Goal: Task Accomplishment & Management: Use online tool/utility

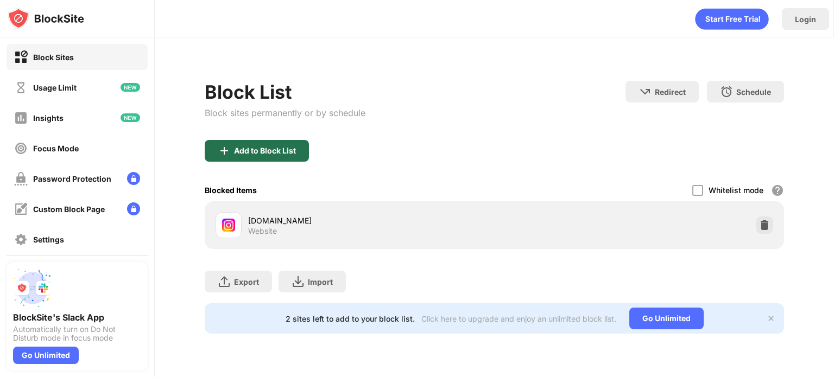
click at [294, 153] on div "Add to Block List" at bounding box center [265, 151] width 62 height 9
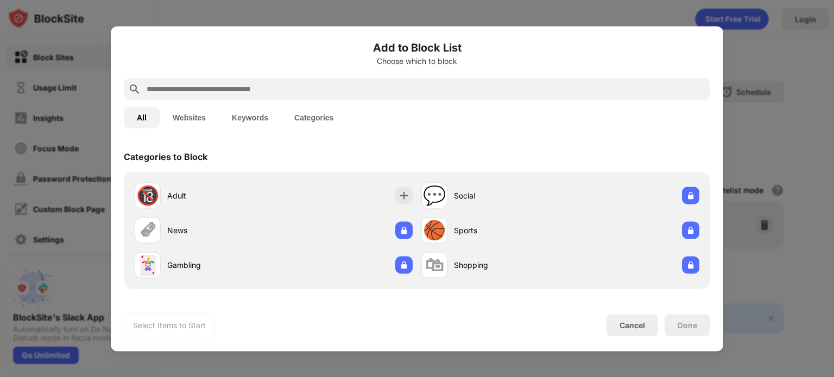
click at [187, 119] on button "Websites" at bounding box center [189, 117] width 59 height 22
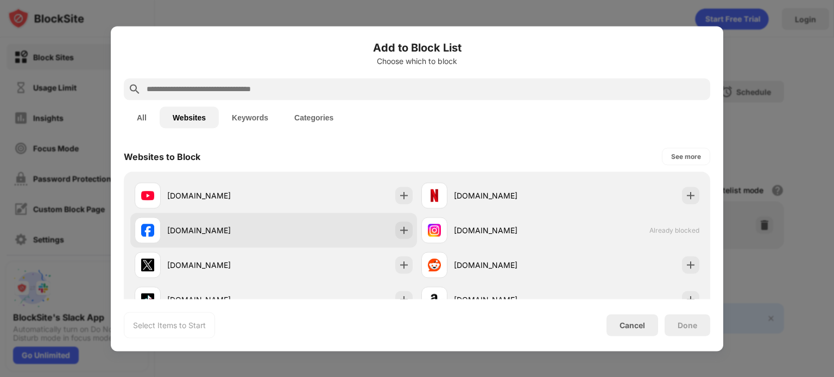
click at [267, 234] on div "[DOMAIN_NAME]" at bounding box center [220, 230] width 106 height 11
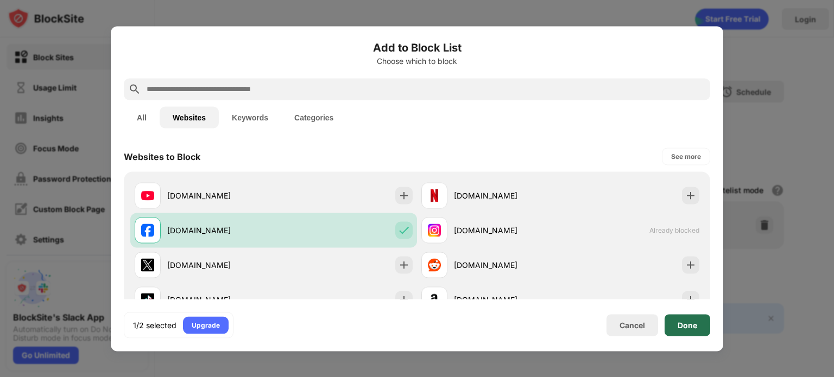
click at [701, 330] on div "Done" at bounding box center [688, 325] width 46 height 22
